Goal: Navigation & Orientation: Understand site structure

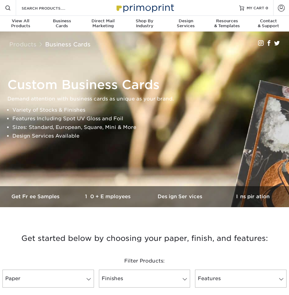
click at [122, 6] on img at bounding box center [145, 7] width 62 height 13
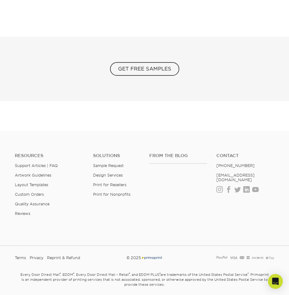
scroll to position [1183, 0]
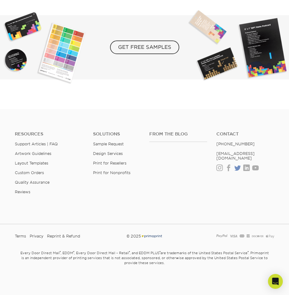
click at [238, 165] on link "Twitter" at bounding box center [237, 167] width 6 height 5
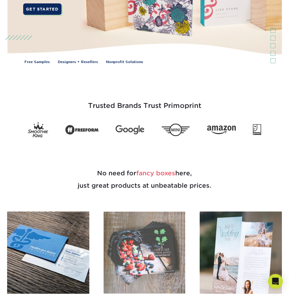
scroll to position [0, 0]
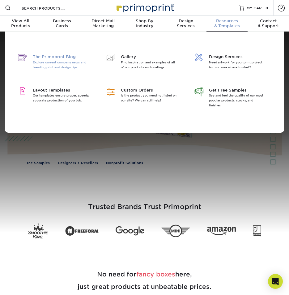
click at [67, 65] on p "Explore current company news and trending print and design tips." at bounding box center [61, 65] width 57 height 10
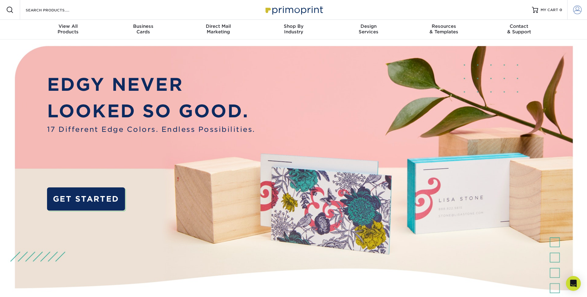
click at [578, 8] on span at bounding box center [577, 10] width 9 height 9
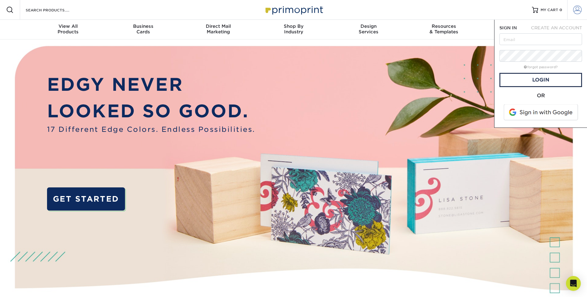
click at [578, 8] on span at bounding box center [577, 10] width 9 height 9
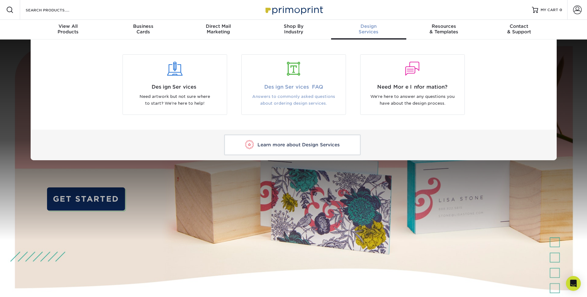
click at [301, 70] on div at bounding box center [293, 69] width 95 height 14
